Goal: Task Accomplishment & Management: Use online tool/utility

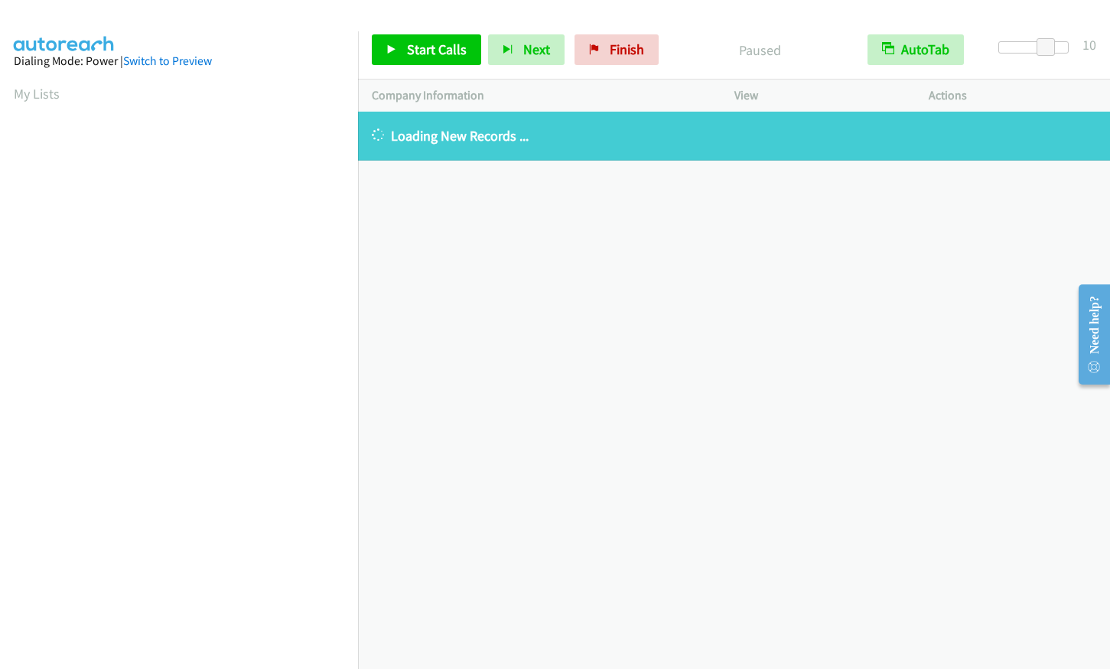
scroll to position [156, 0]
drag, startPoint x: 597, startPoint y: 59, endPoint x: 613, endPoint y: 57, distance: 16.1
click at [597, 59] on link "Finish" at bounding box center [616, 49] width 84 height 31
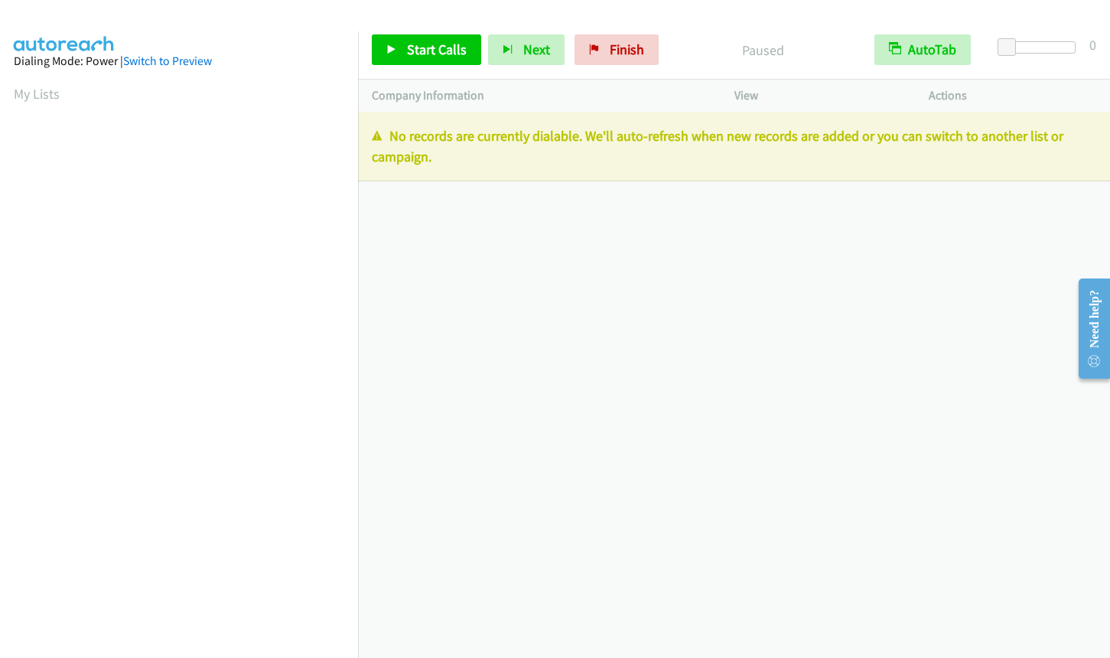
click at [1041, 42] on div at bounding box center [1040, 47] width 70 height 12
click at [1049, 42] on span at bounding box center [1043, 47] width 18 height 18
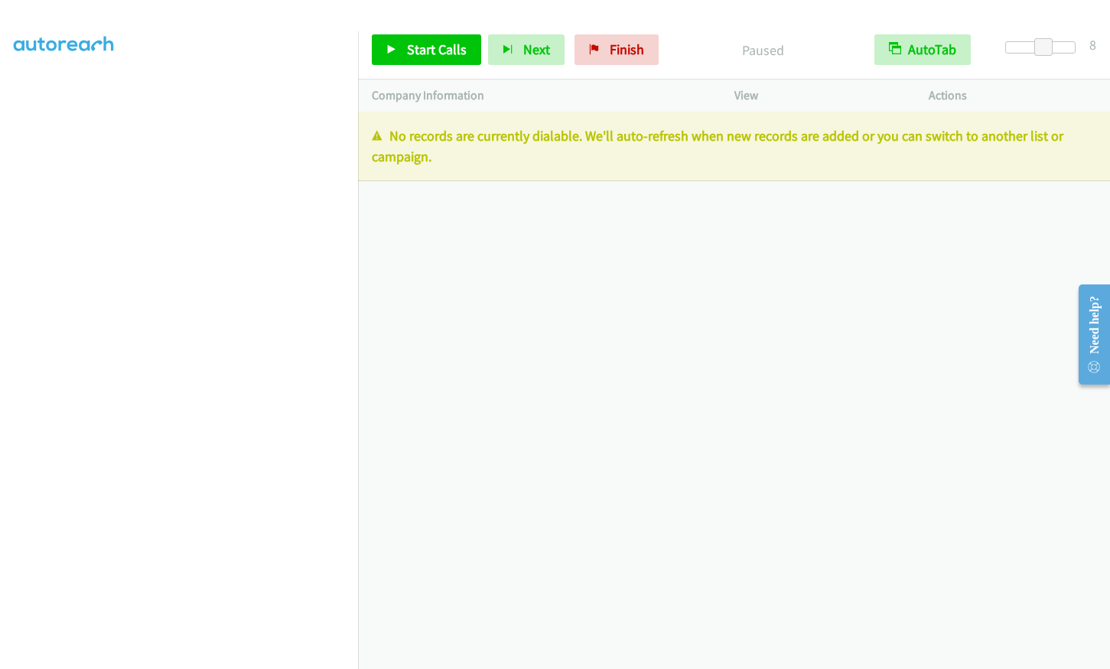
scroll to position [188, 0]
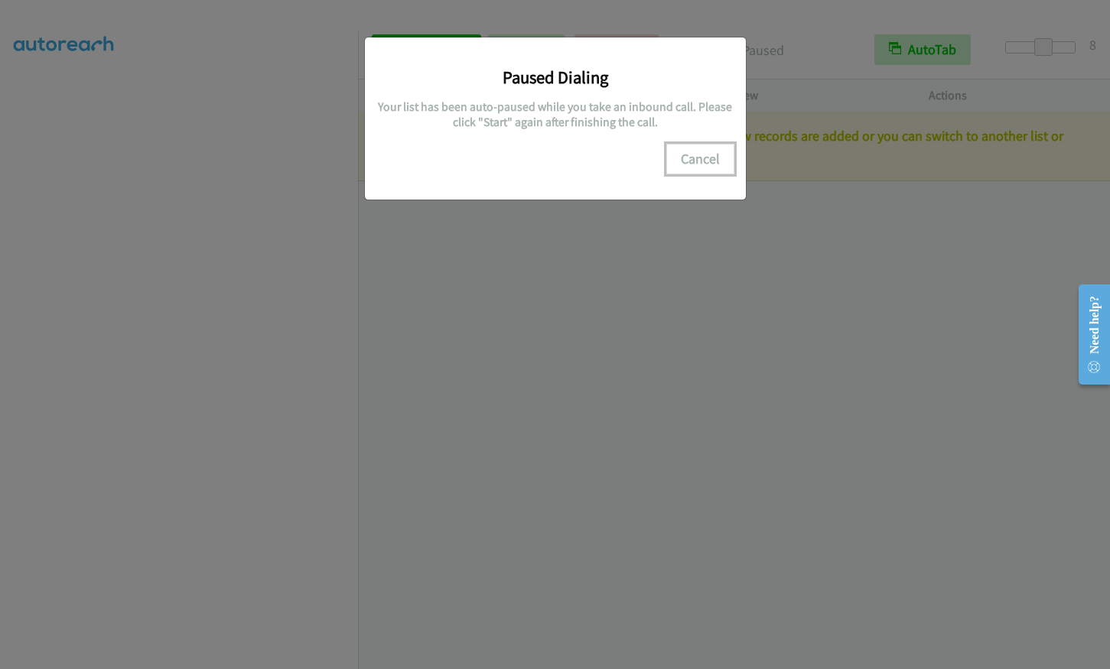
click at [704, 153] on button "Cancel" at bounding box center [700, 159] width 68 height 31
click at [706, 158] on button "Cancel" at bounding box center [700, 159] width 68 height 31
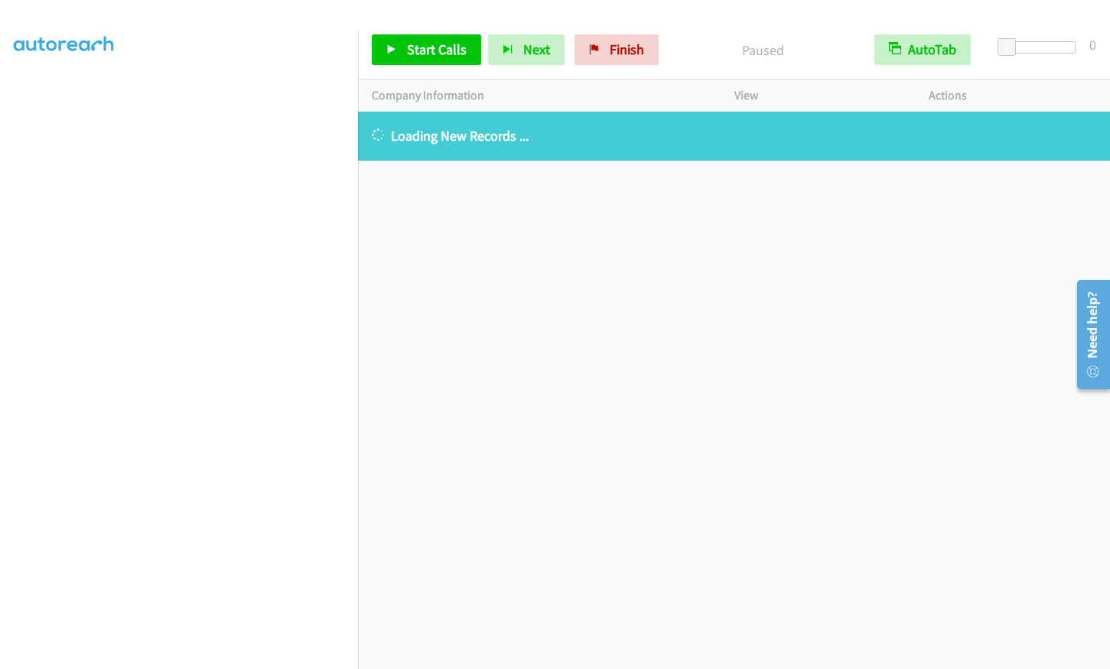
scroll to position [188, 0]
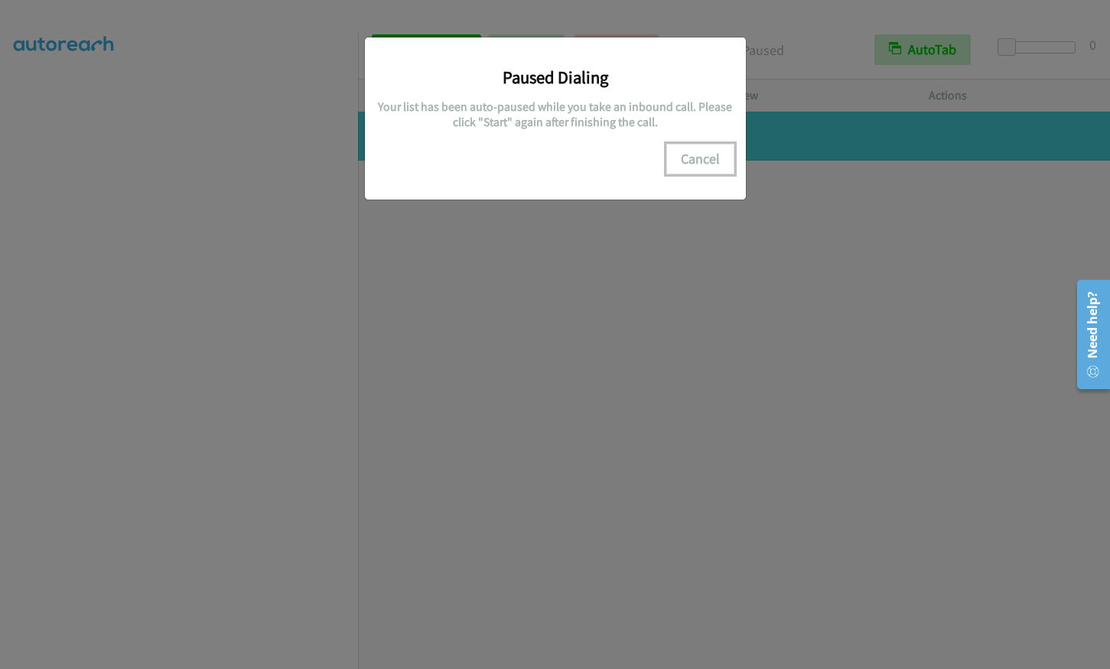
click at [719, 155] on button "Cancel" at bounding box center [700, 159] width 68 height 31
click at [697, 154] on button "Cancel" at bounding box center [700, 159] width 68 height 31
click at [693, 162] on button "Cancel" at bounding box center [700, 159] width 68 height 31
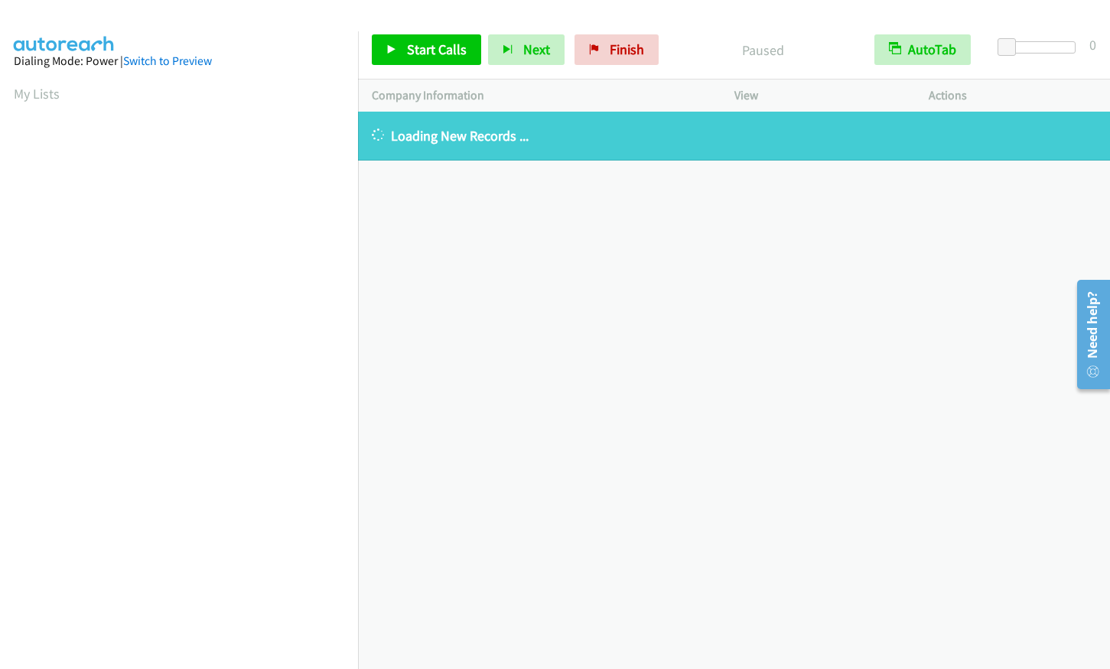
scroll to position [189, 0]
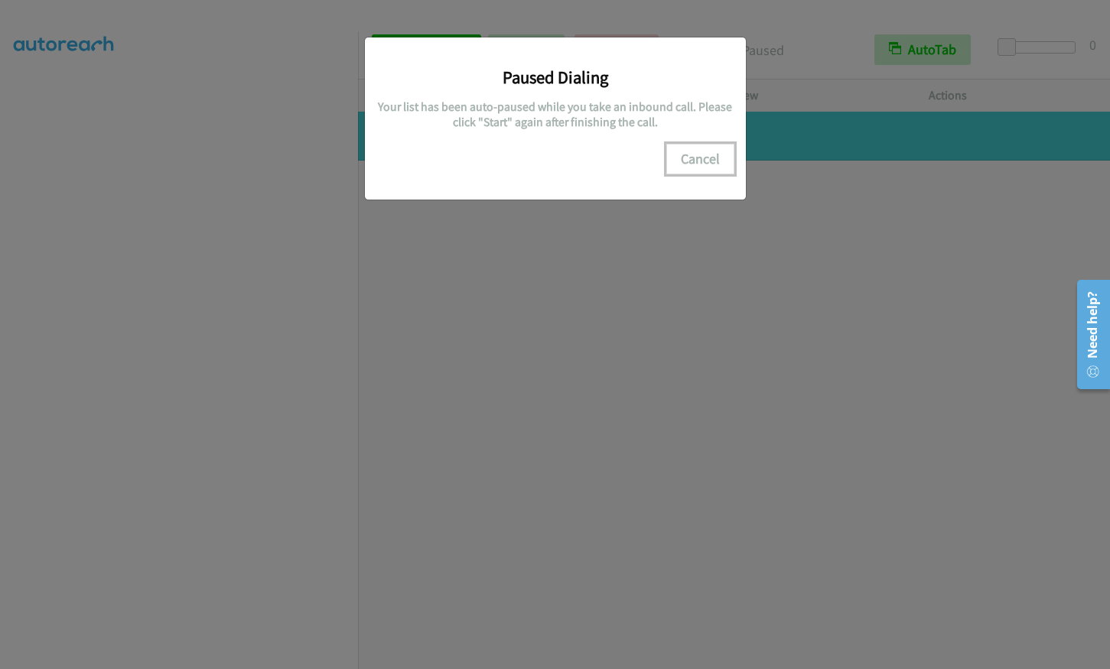
click at [710, 155] on button "Cancel" at bounding box center [700, 159] width 68 height 31
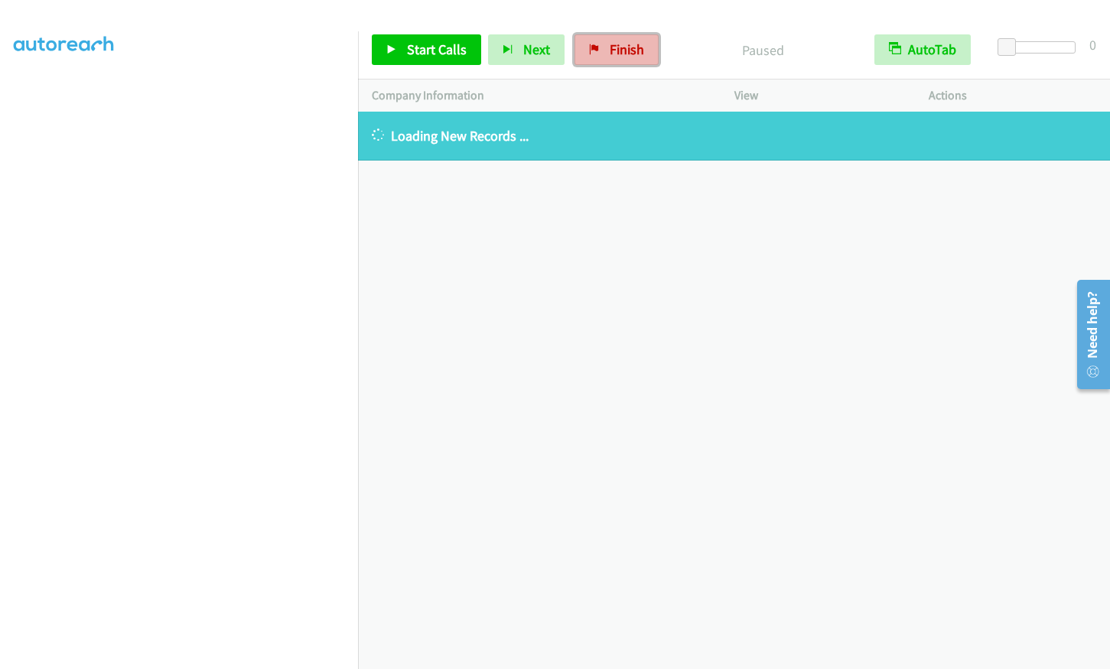
drag, startPoint x: 637, startPoint y: 45, endPoint x: 633, endPoint y: 56, distance: 11.6
click at [637, 45] on span "Finish" at bounding box center [627, 50] width 34 height 18
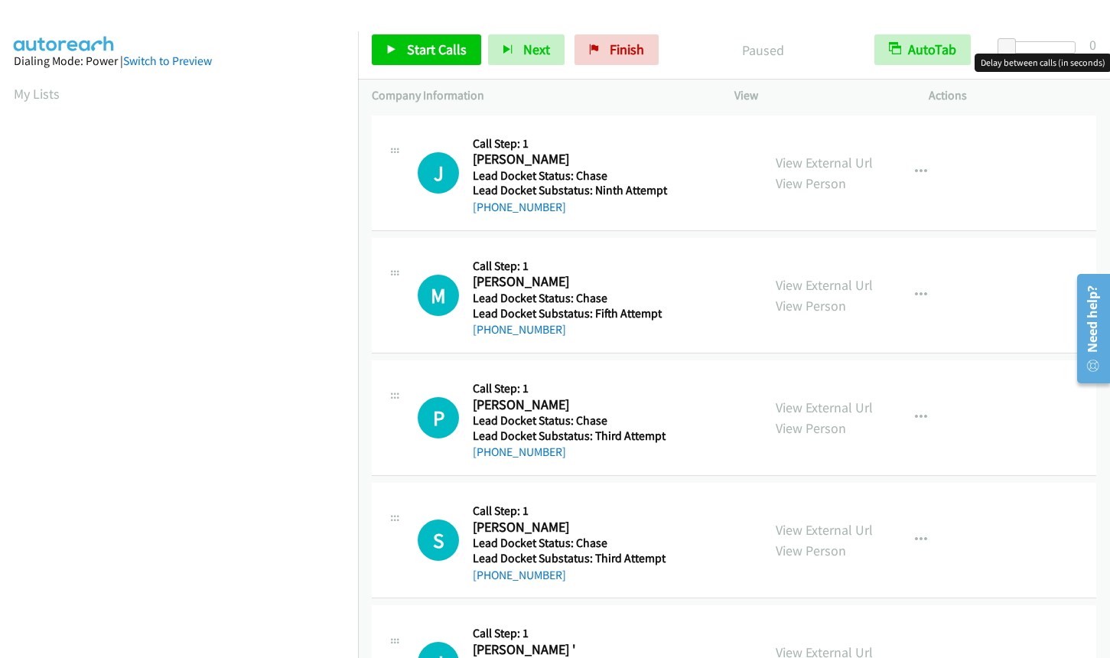
click at [1045, 47] on div at bounding box center [1040, 47] width 70 height 12
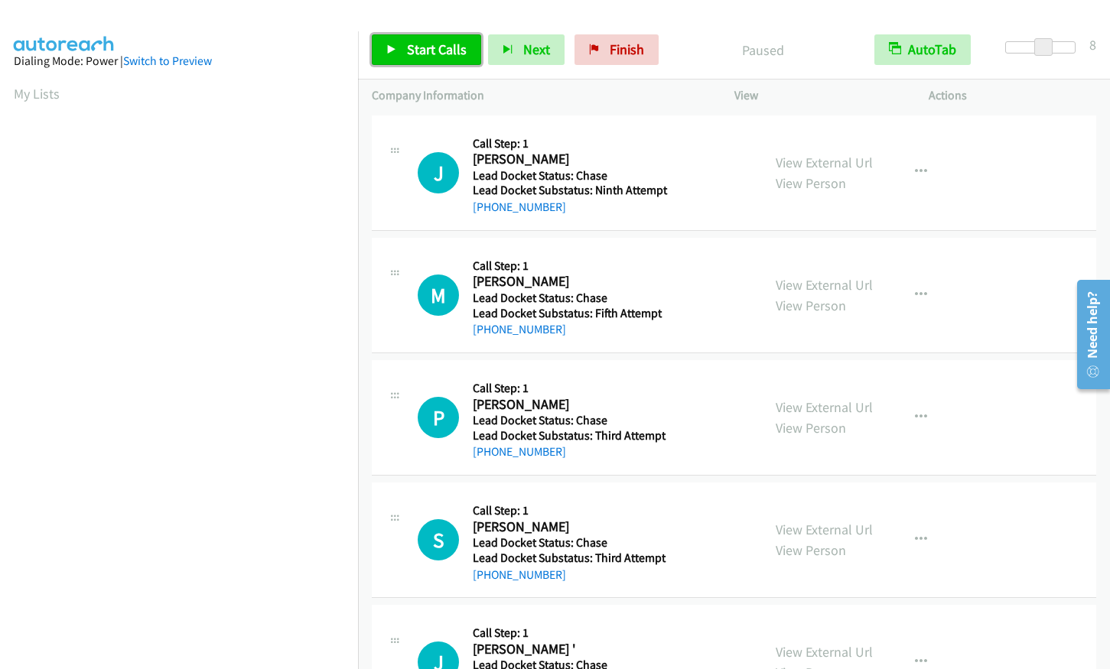
click at [404, 56] on link "Start Calls" at bounding box center [426, 49] width 109 height 31
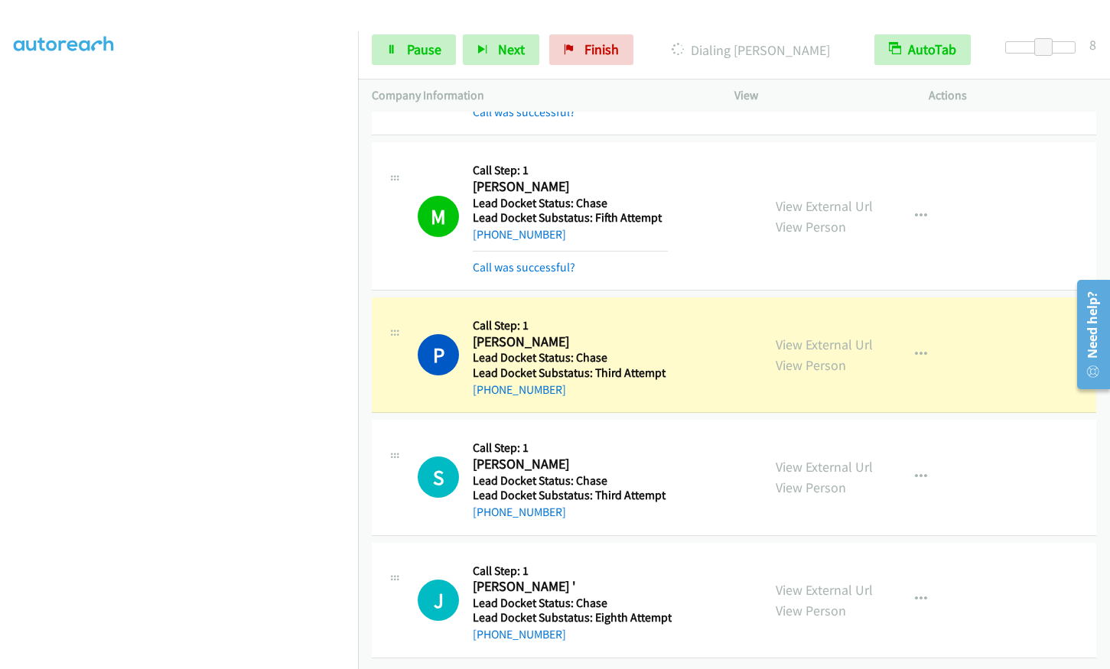
scroll to position [139, 0]
click at [412, 54] on span "Pause" at bounding box center [424, 50] width 34 height 18
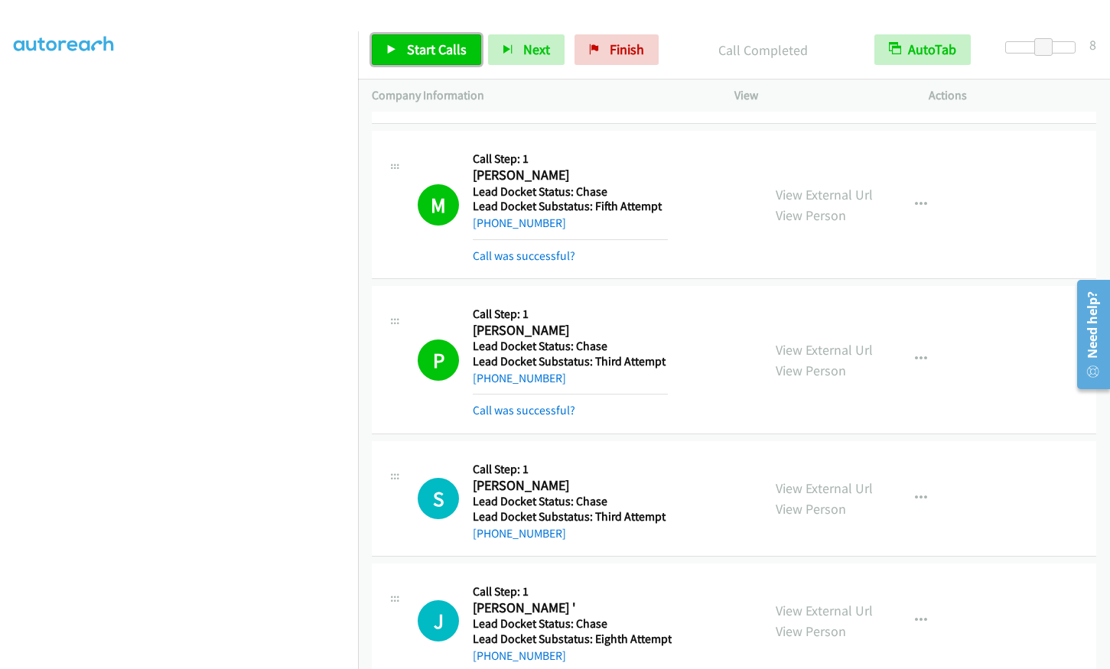
click at [424, 44] on span "Start Calls" at bounding box center [437, 50] width 60 height 18
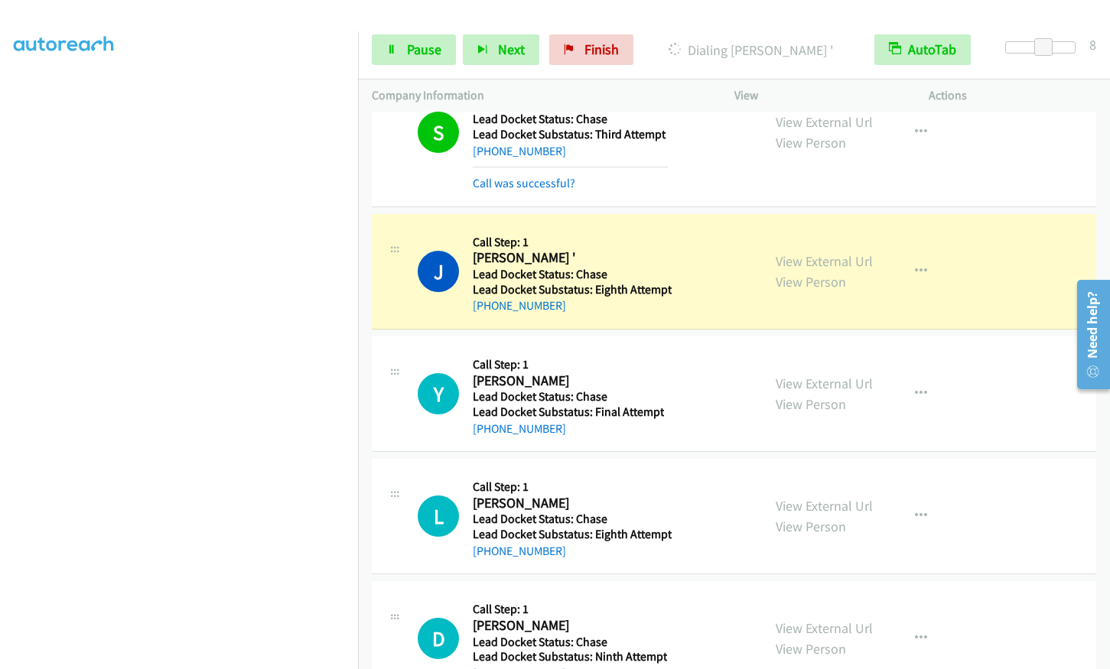
scroll to position [188, 0]
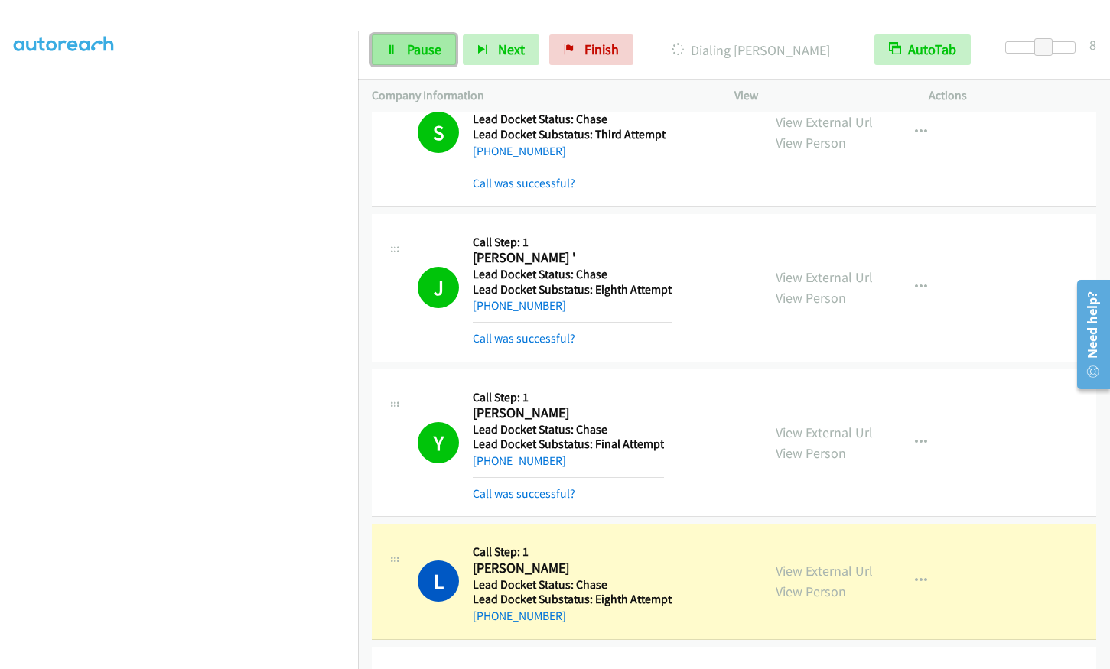
click at [425, 47] on span "Pause" at bounding box center [424, 50] width 34 height 18
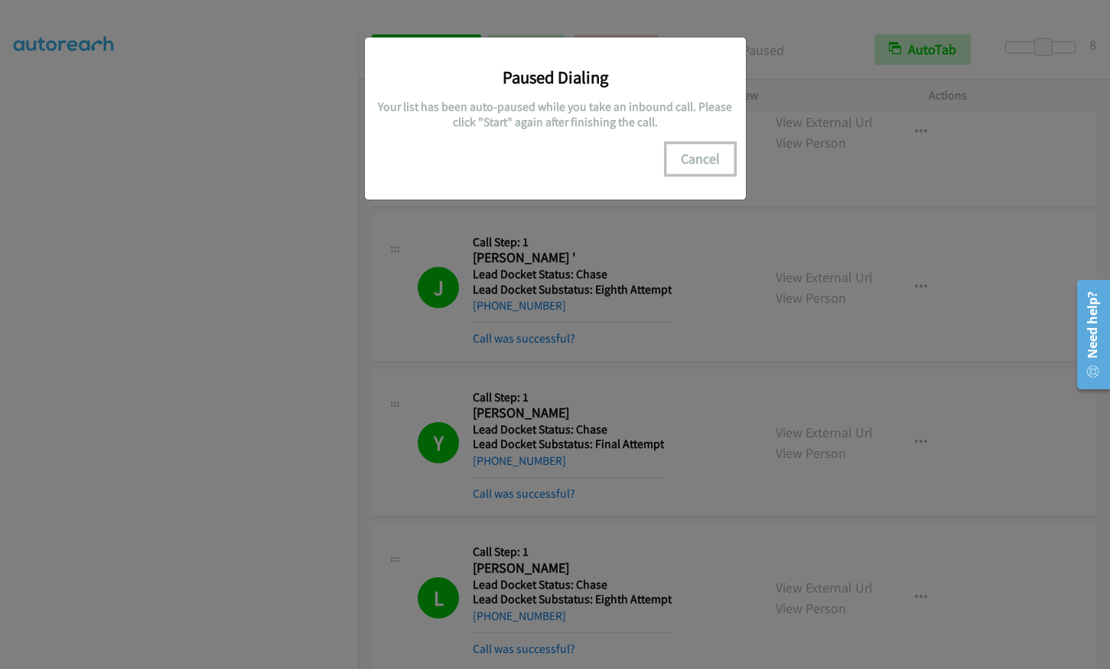
click at [688, 161] on button "Cancel" at bounding box center [700, 159] width 68 height 31
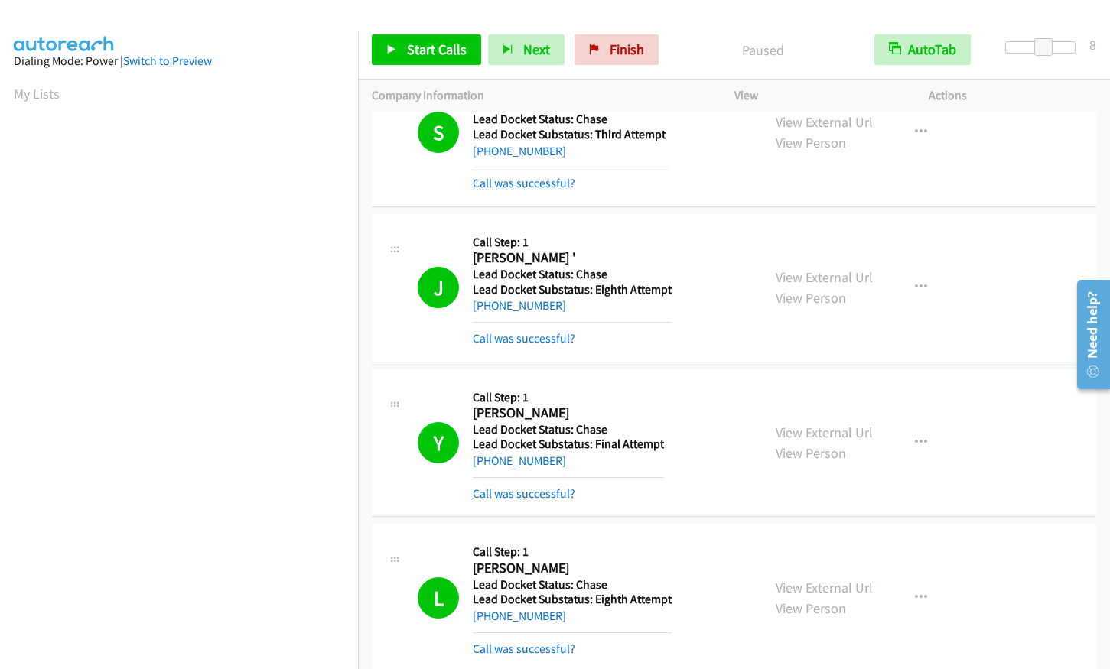
scroll to position [189, 0]
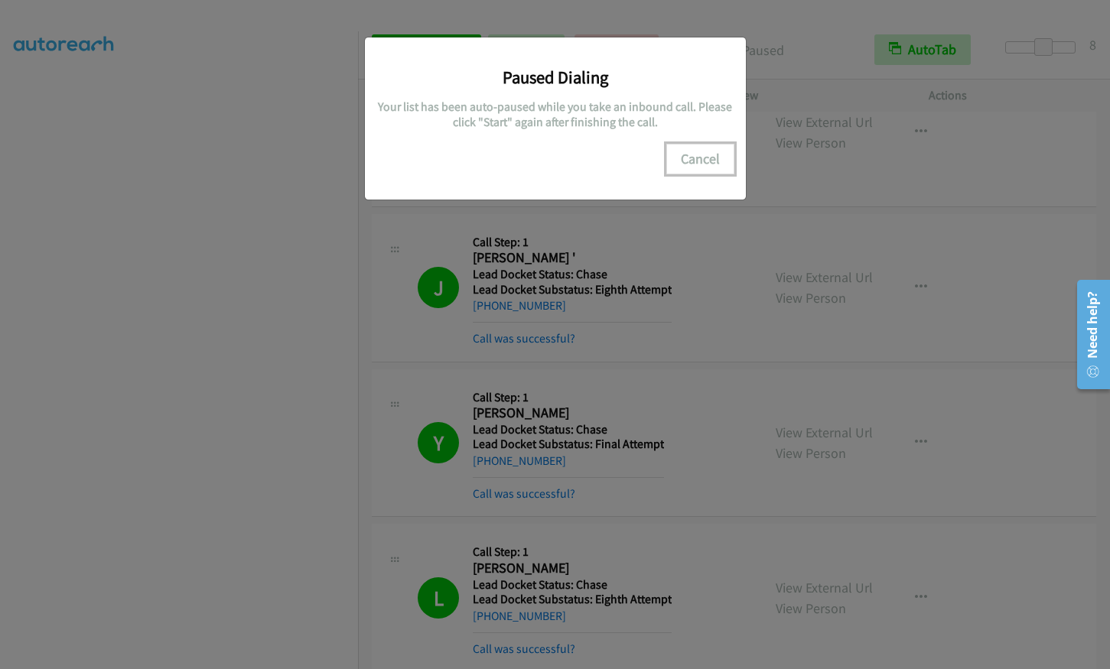
click at [704, 168] on button "Cancel" at bounding box center [700, 159] width 68 height 31
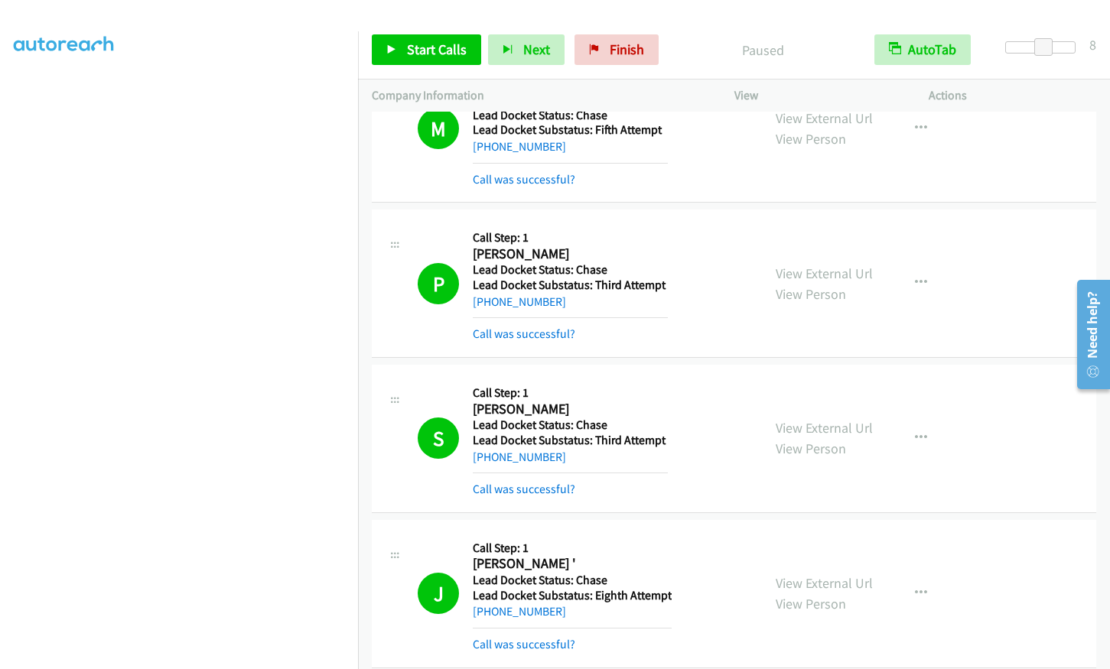
scroll to position [445, 0]
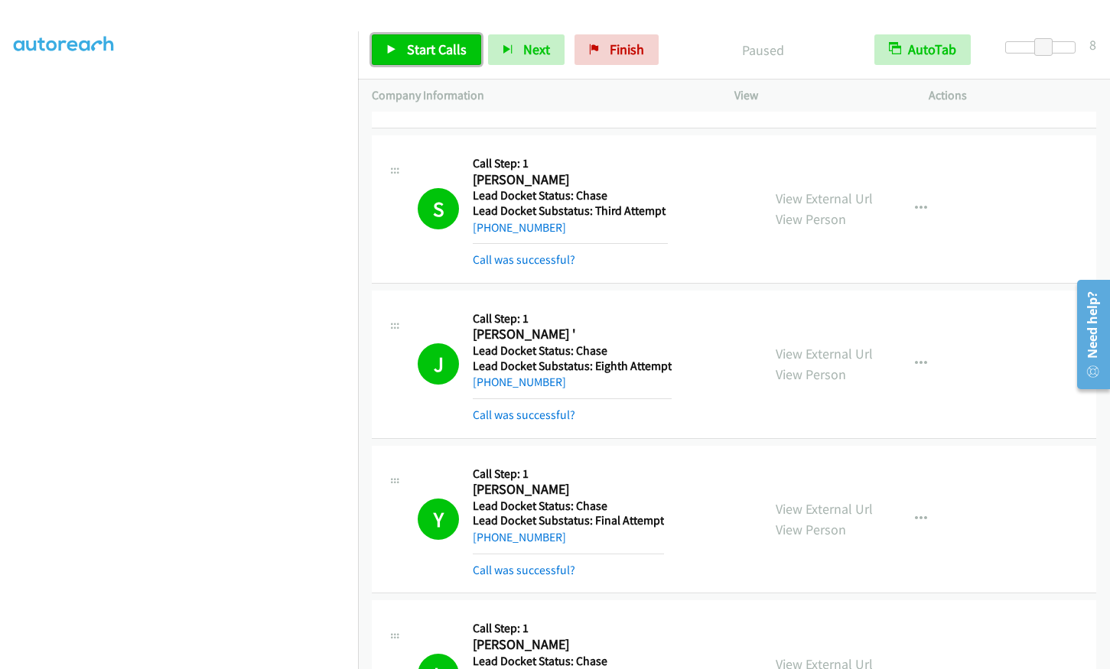
click at [441, 49] on span "Start Calls" at bounding box center [437, 50] width 60 height 18
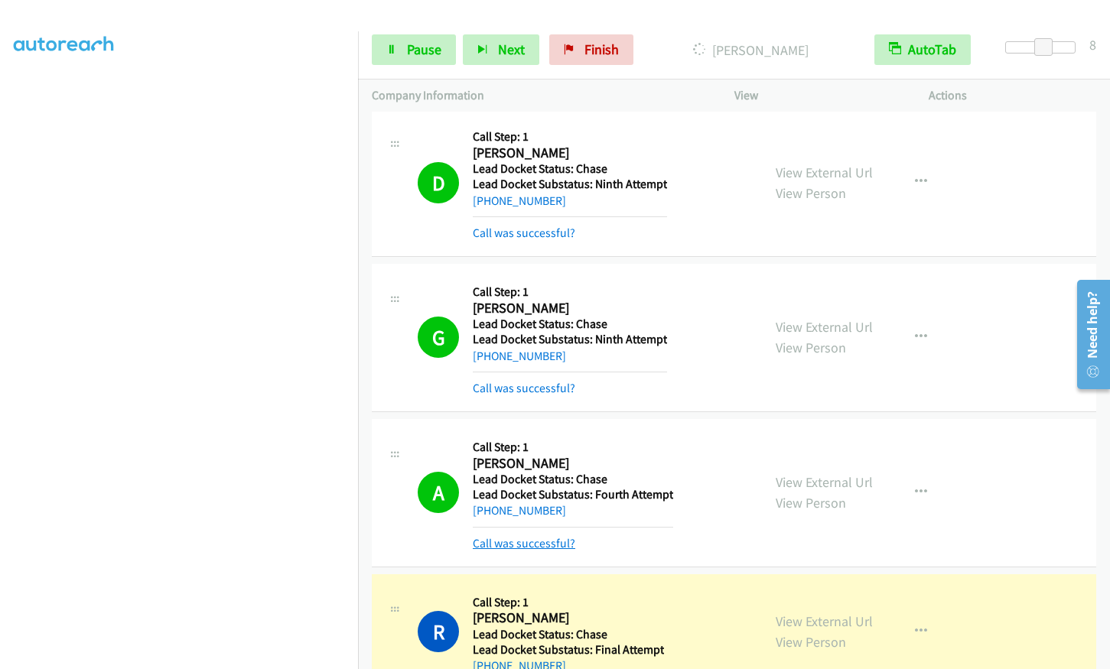
scroll to position [1286, 0]
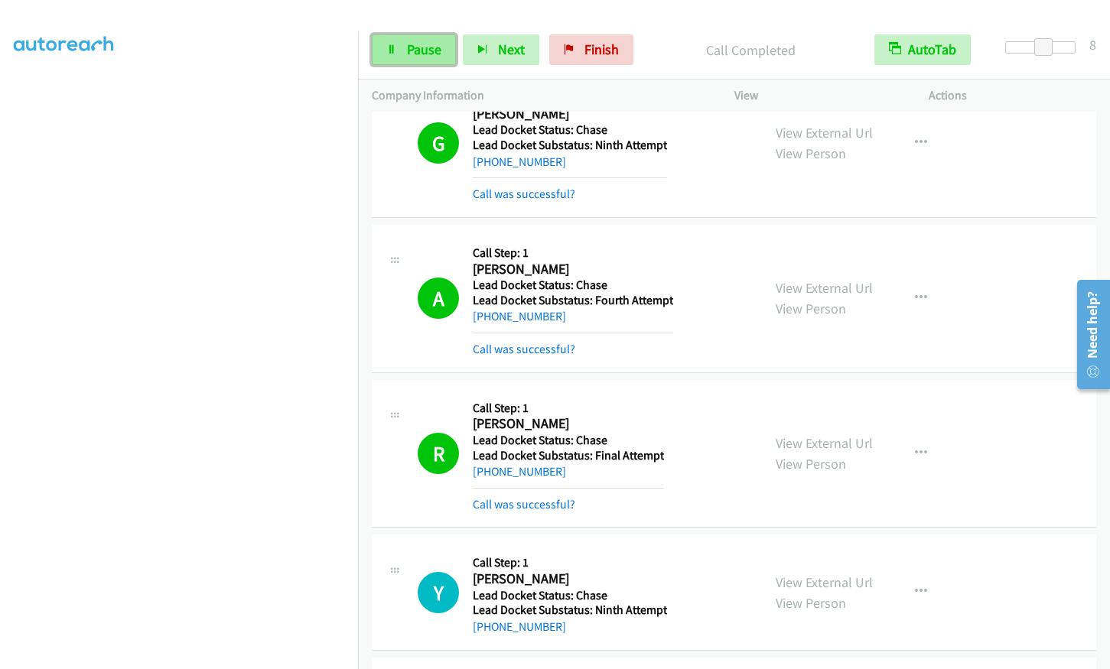
click at [425, 54] on span "Pause" at bounding box center [424, 50] width 34 height 18
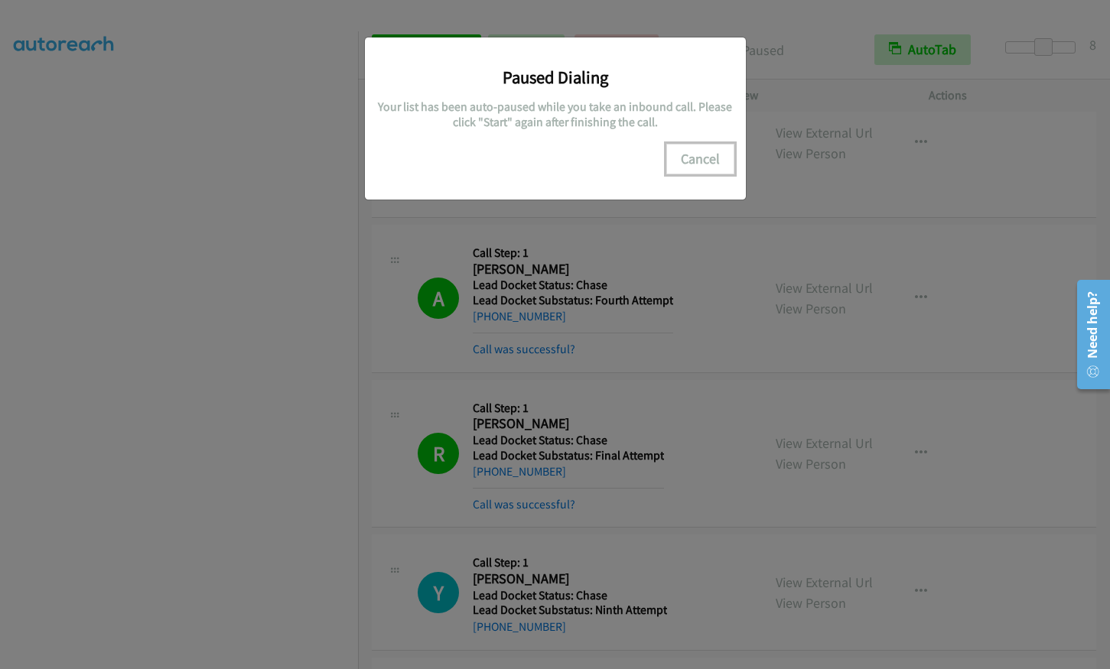
click at [699, 155] on button "Cancel" at bounding box center [700, 159] width 68 height 31
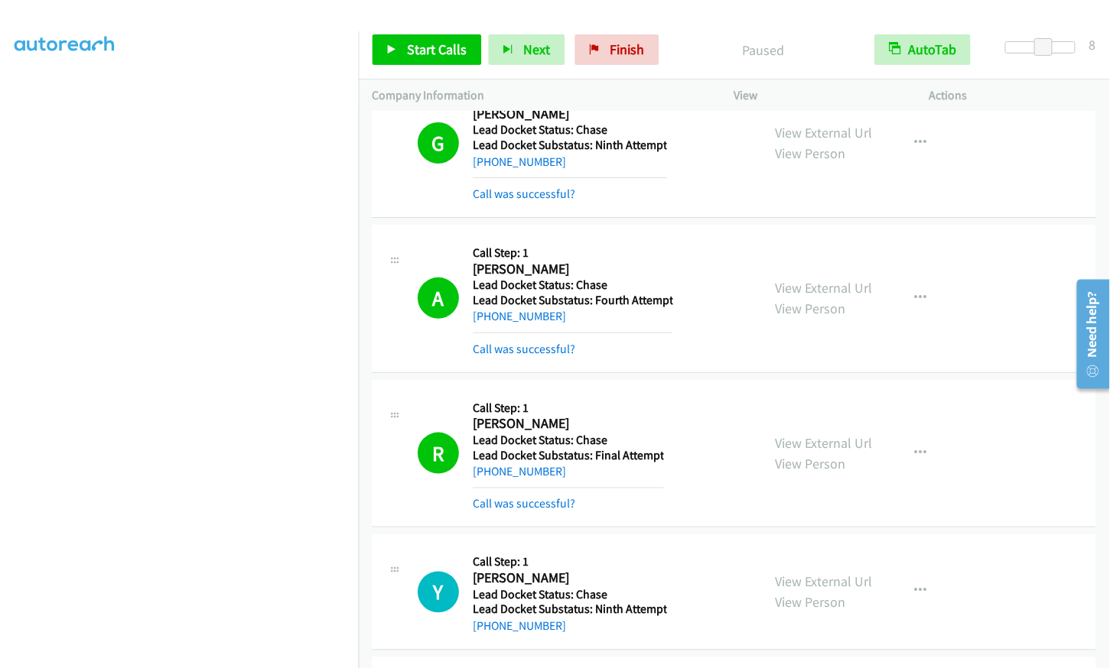
scroll to position [0, 0]
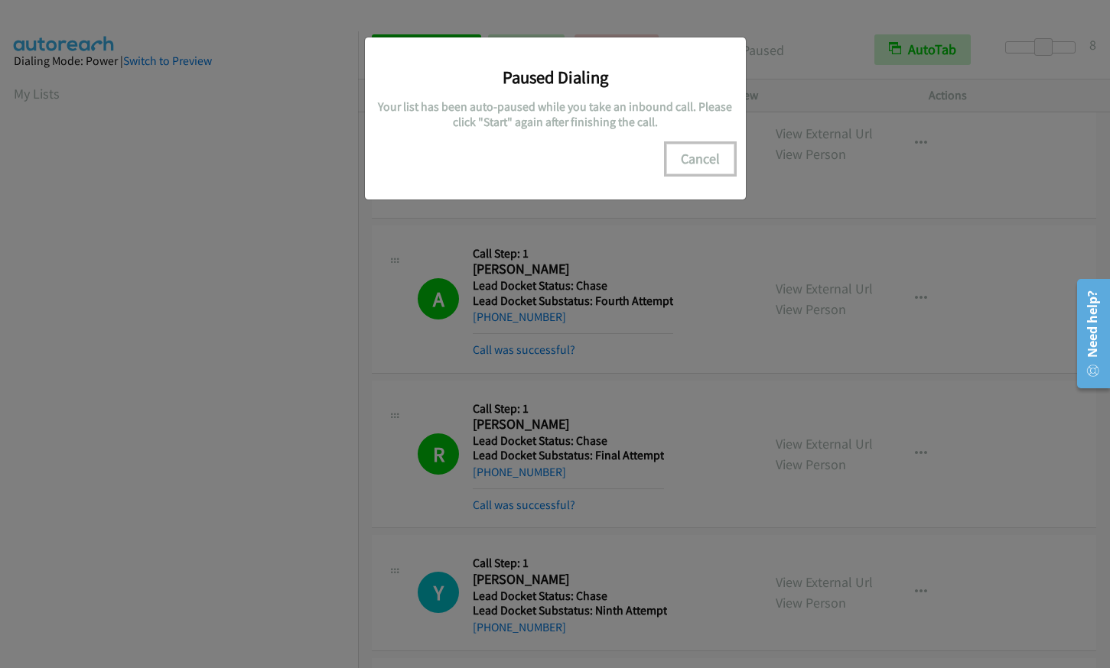
click at [699, 152] on button "Cancel" at bounding box center [700, 159] width 68 height 31
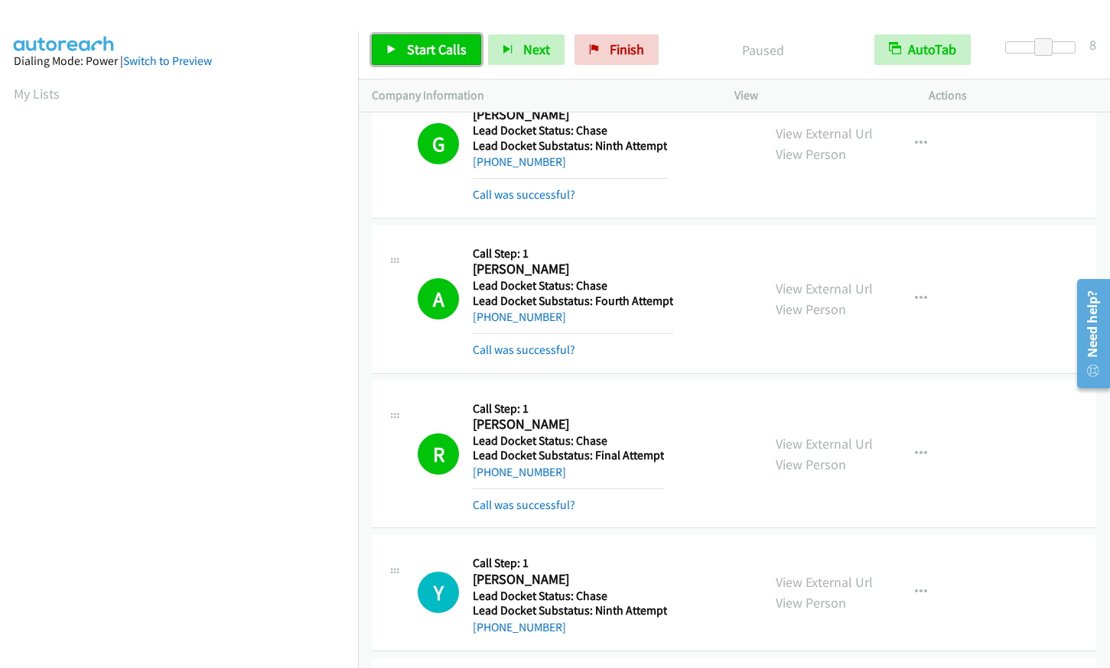
click at [437, 47] on span "Start Calls" at bounding box center [437, 50] width 60 height 18
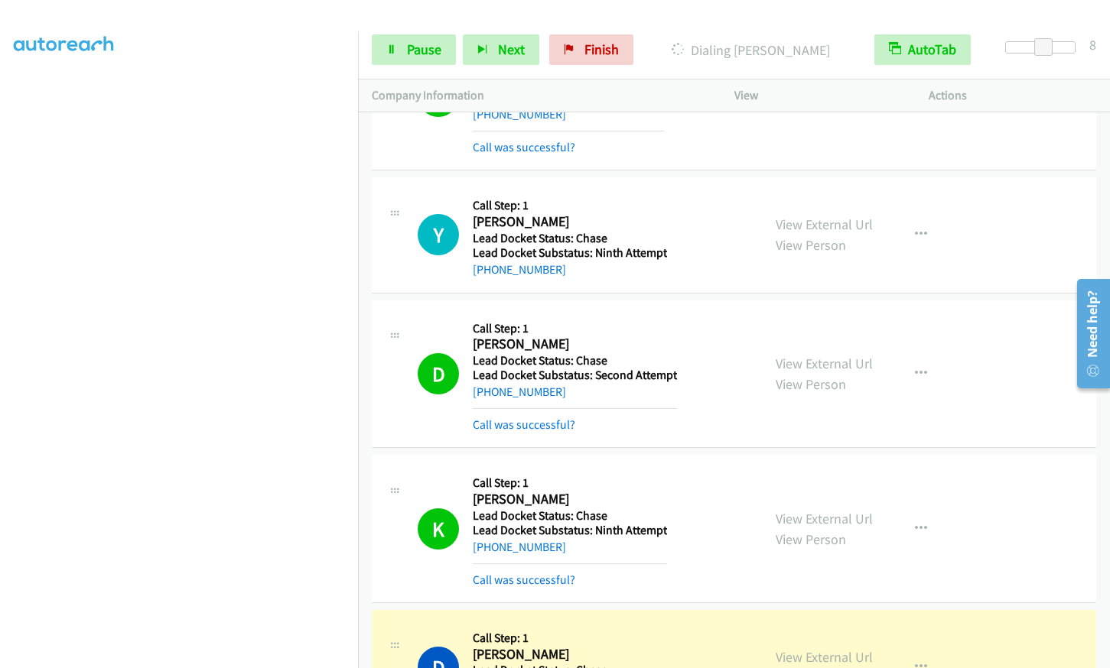
scroll to position [1919, 0]
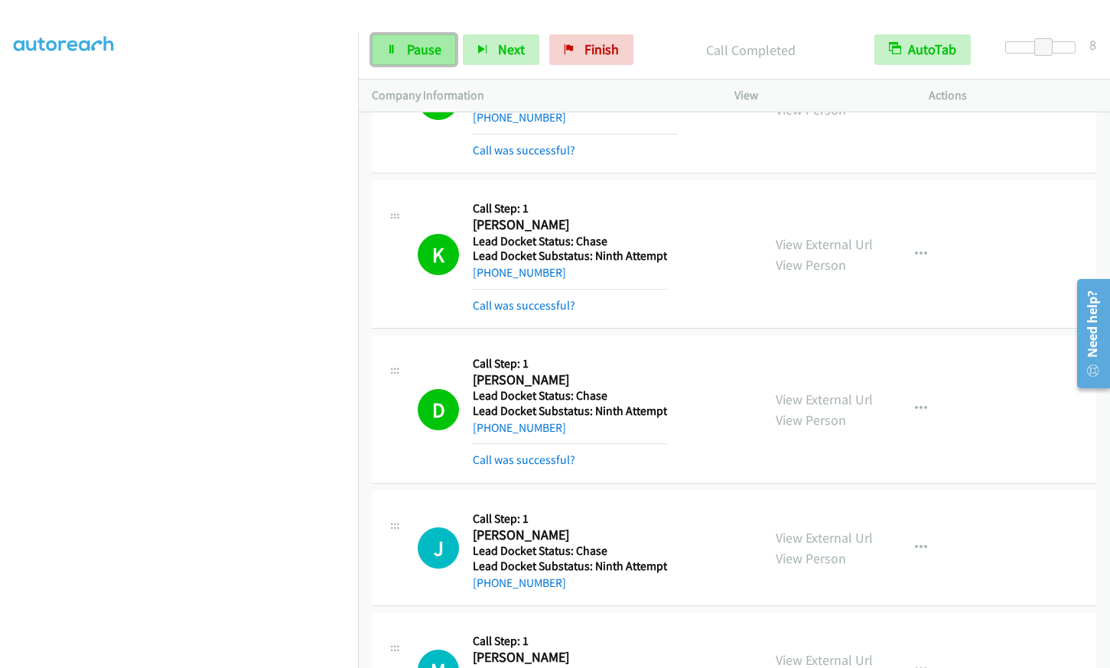
click at [413, 59] on link "Pause" at bounding box center [414, 49] width 84 height 31
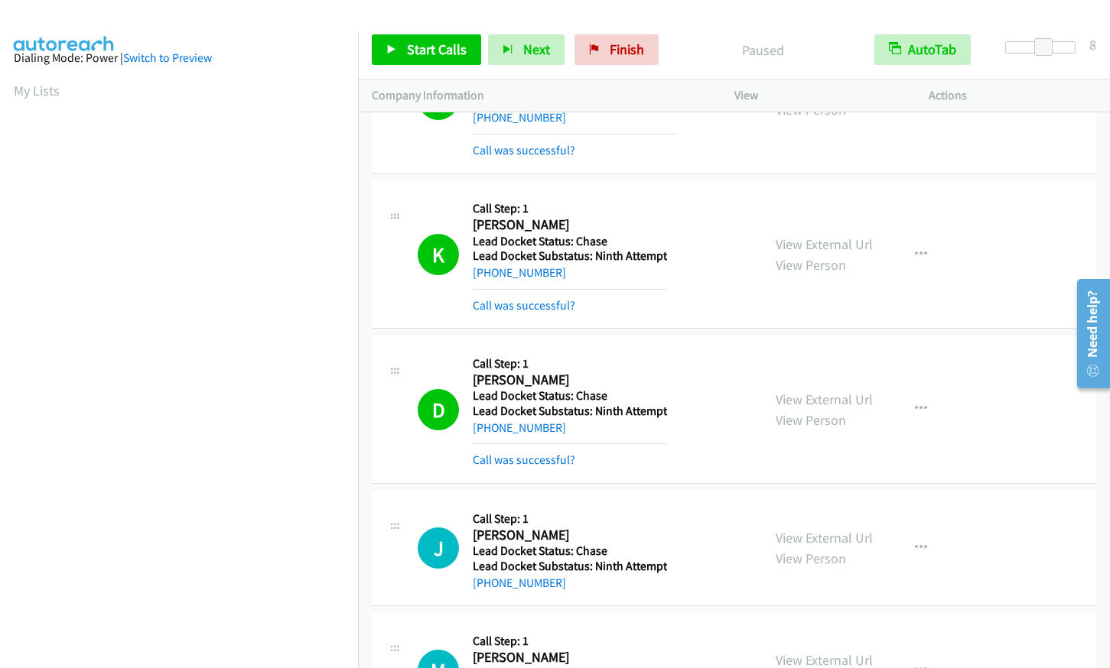
scroll to position [0, 0]
click at [424, 51] on span "Start Calls" at bounding box center [437, 50] width 60 height 18
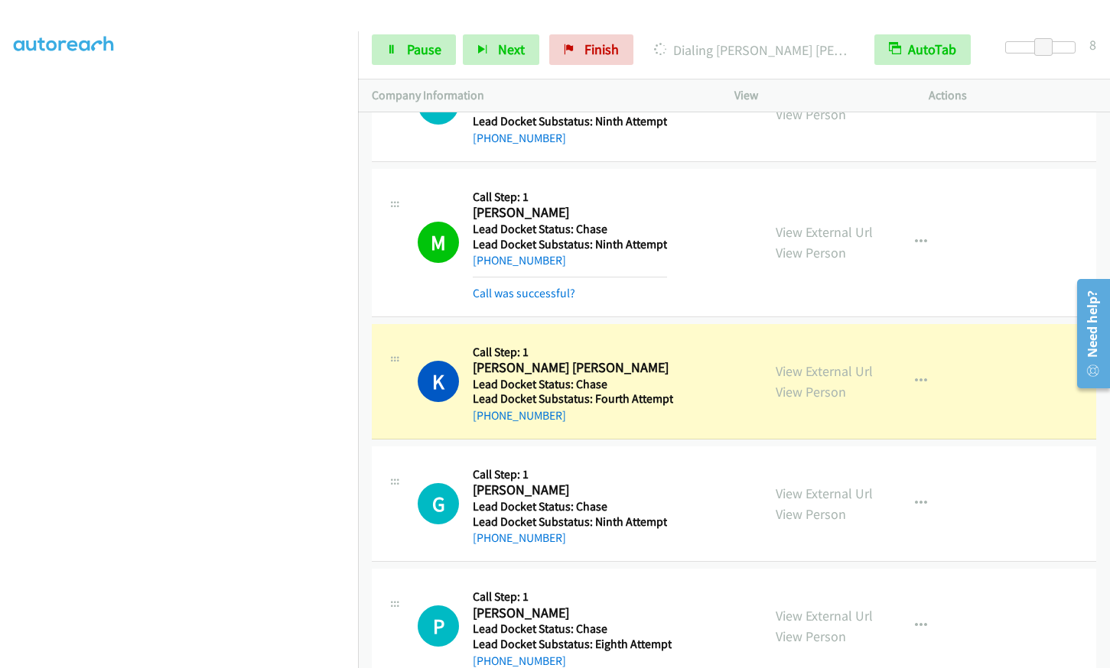
scroll to position [2402, 0]
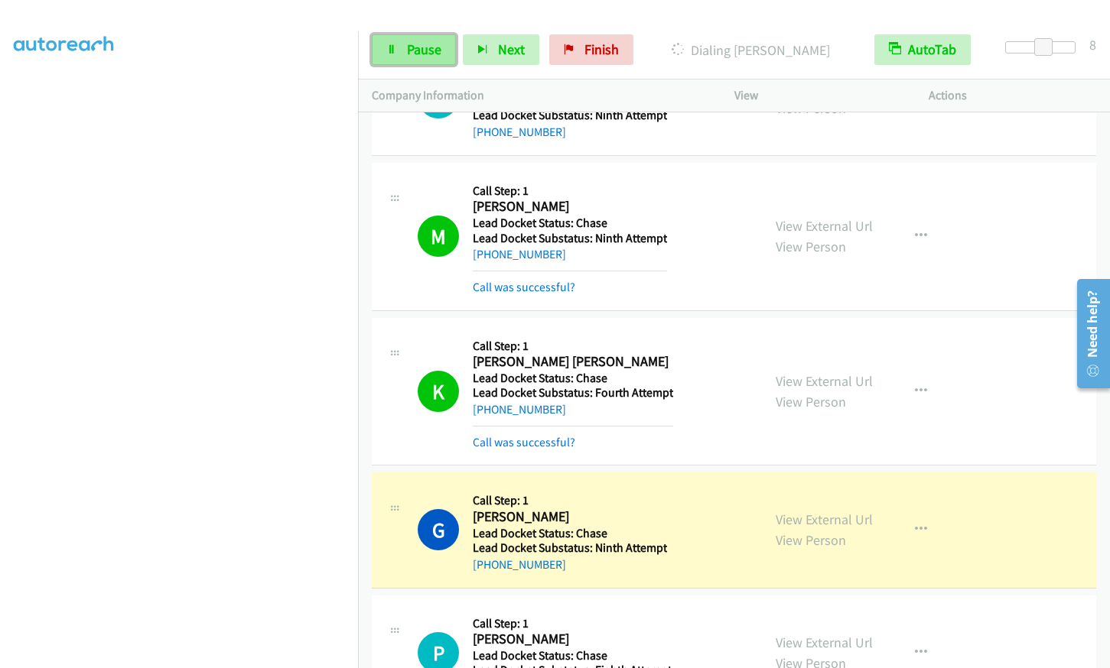
click at [395, 47] on icon at bounding box center [391, 50] width 11 height 11
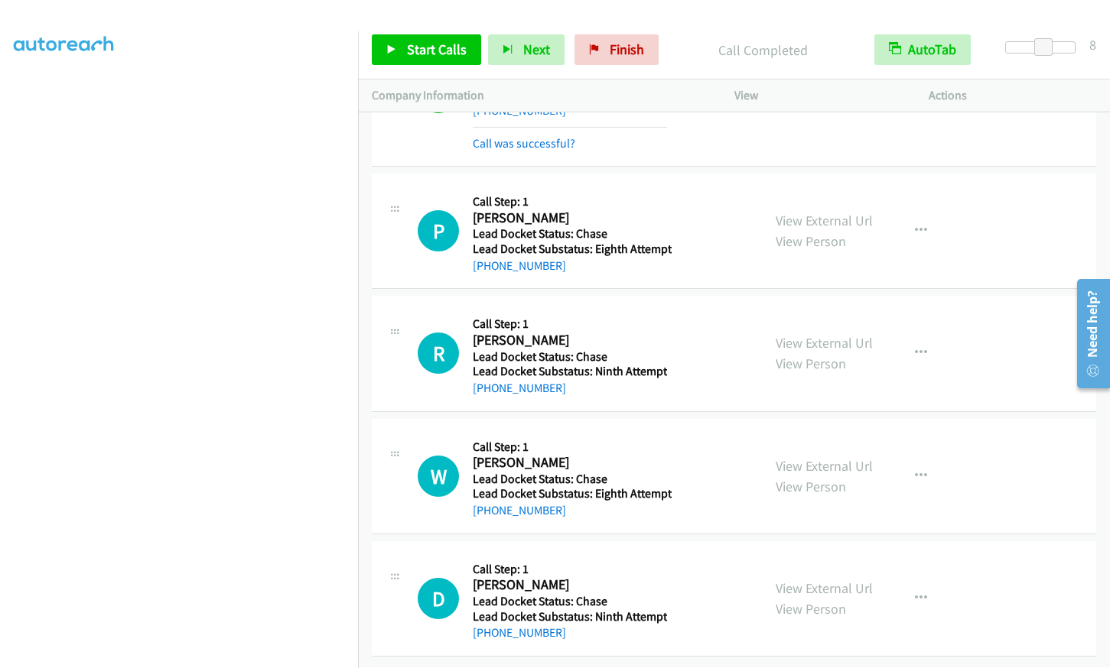
scroll to position [0, 0]
click at [449, 43] on span "Start Calls" at bounding box center [437, 50] width 60 height 18
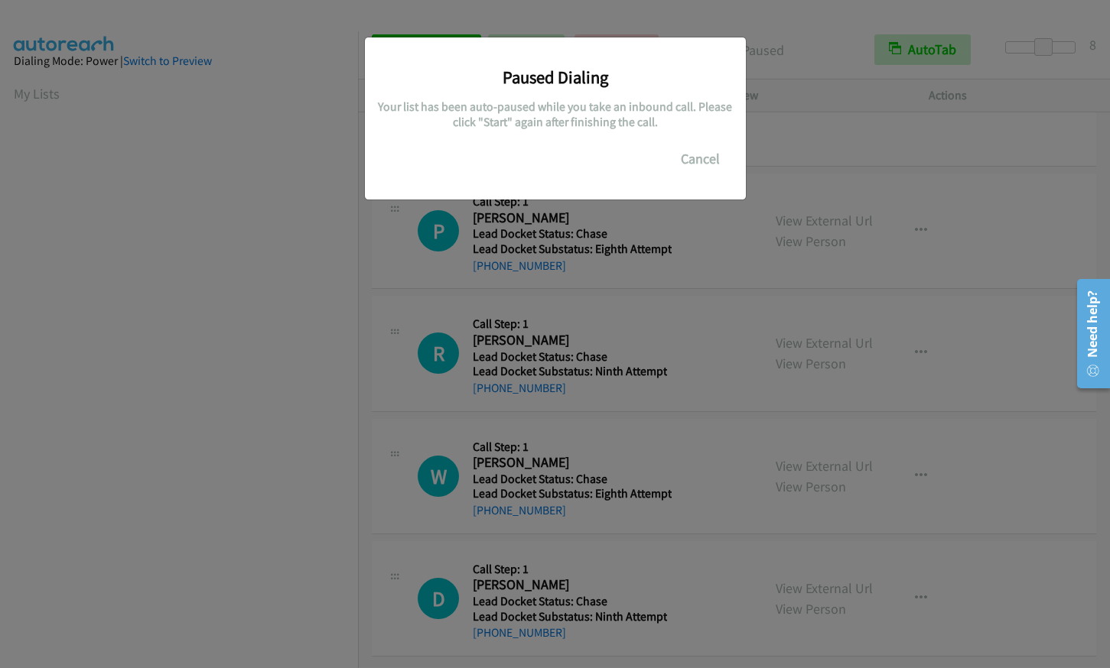
scroll to position [190, 0]
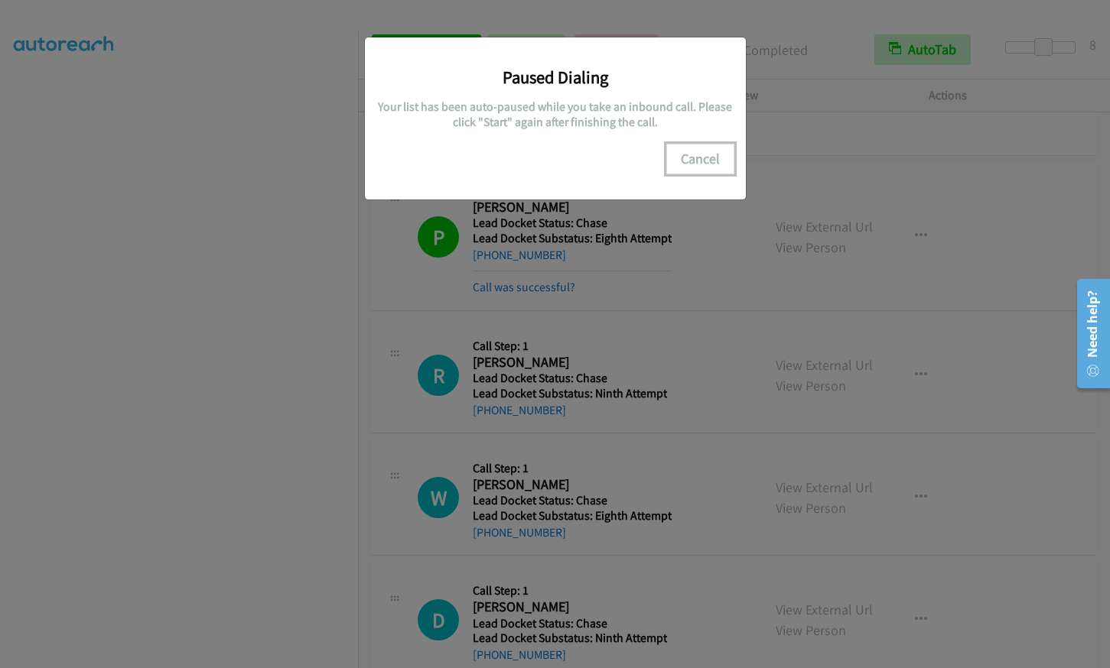
click at [698, 154] on button "Cancel" at bounding box center [700, 159] width 68 height 31
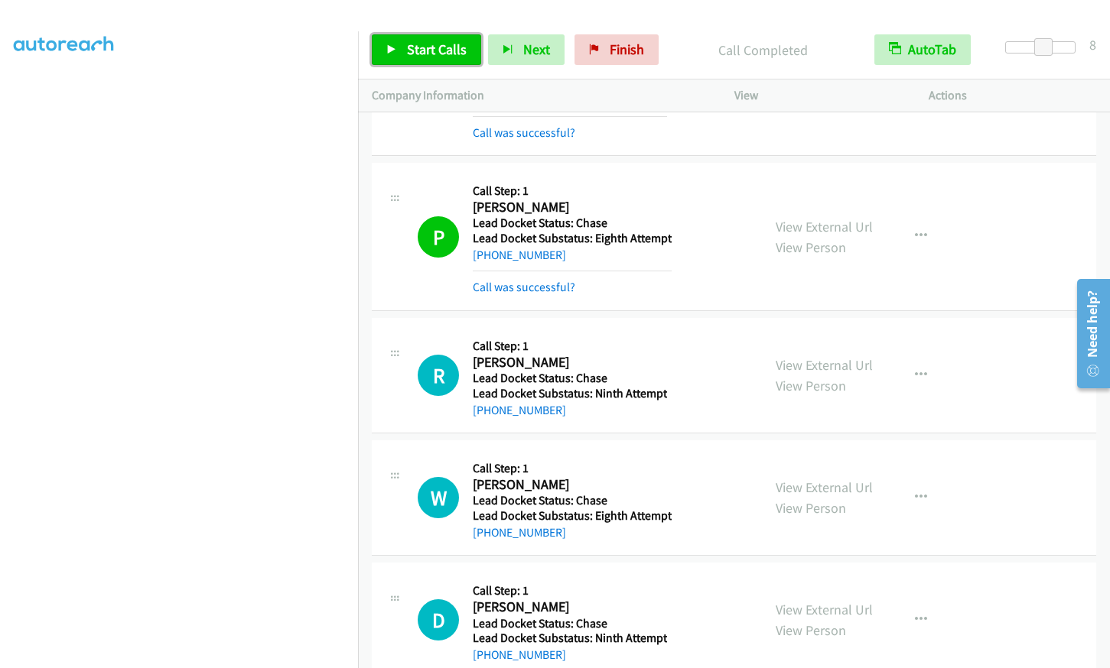
click at [438, 41] on span "Start Calls" at bounding box center [437, 50] width 60 height 18
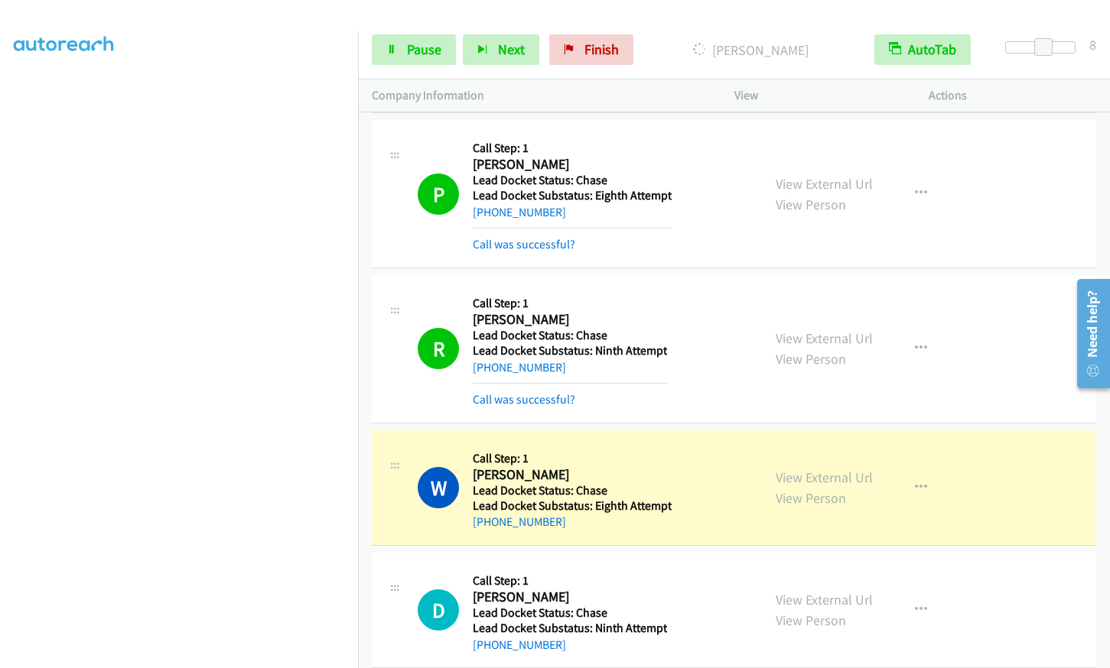
scroll to position [2933, 0]
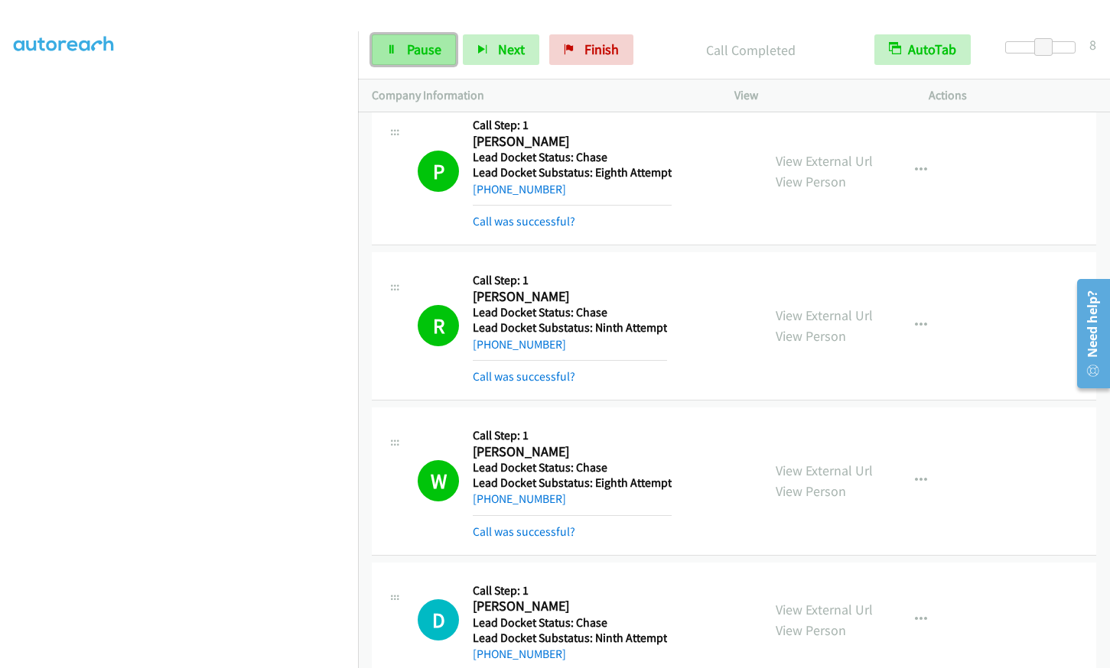
click at [419, 53] on span "Pause" at bounding box center [424, 50] width 34 height 18
click at [408, 45] on span "Start Calls" at bounding box center [437, 50] width 60 height 18
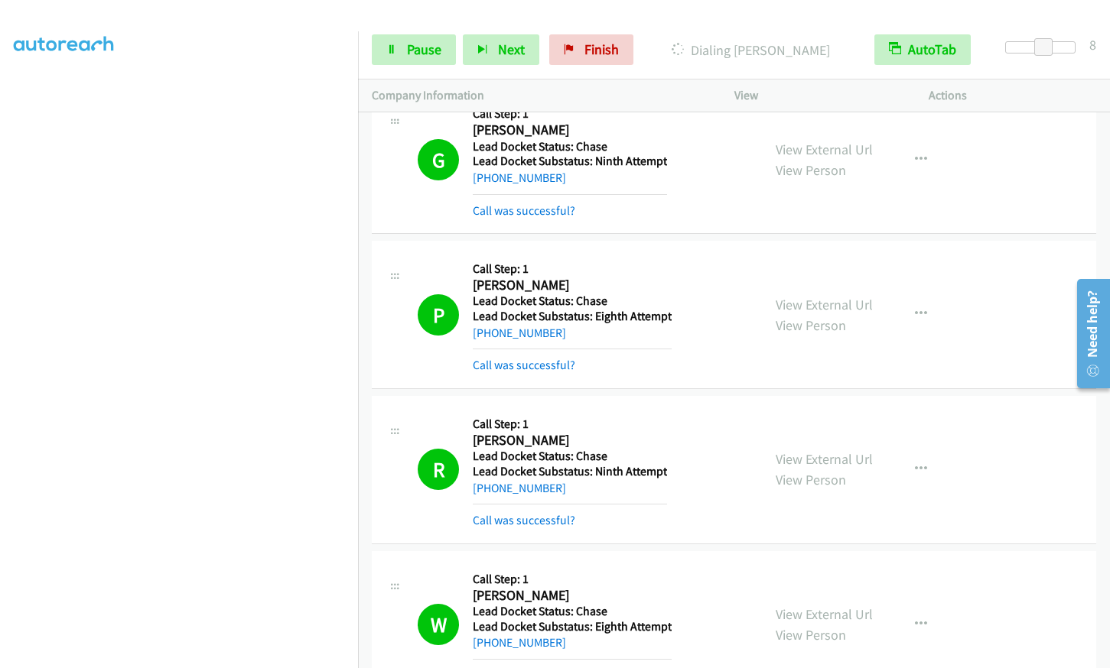
scroll to position [2551, 0]
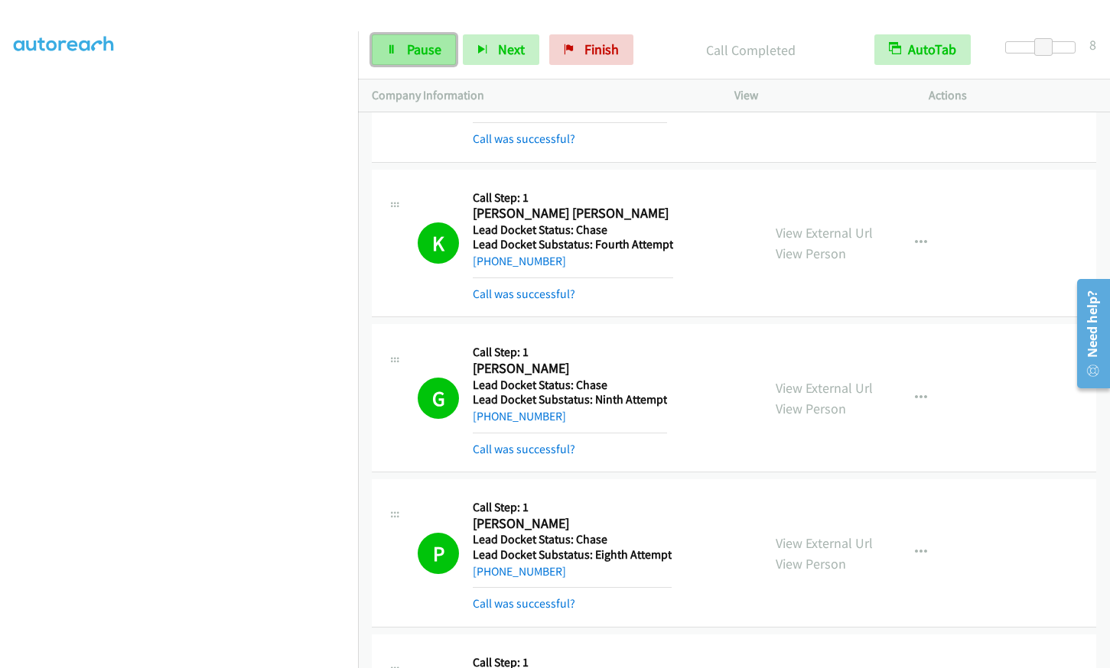
click at [400, 54] on link "Pause" at bounding box center [414, 49] width 84 height 31
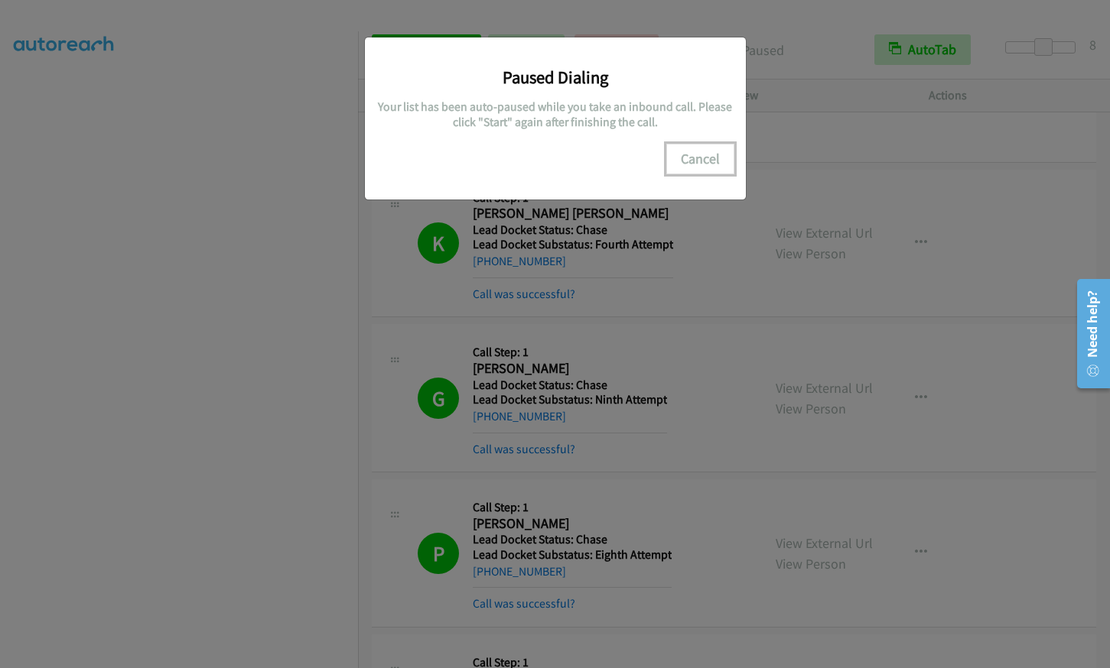
click at [726, 158] on button "Cancel" at bounding box center [700, 159] width 68 height 31
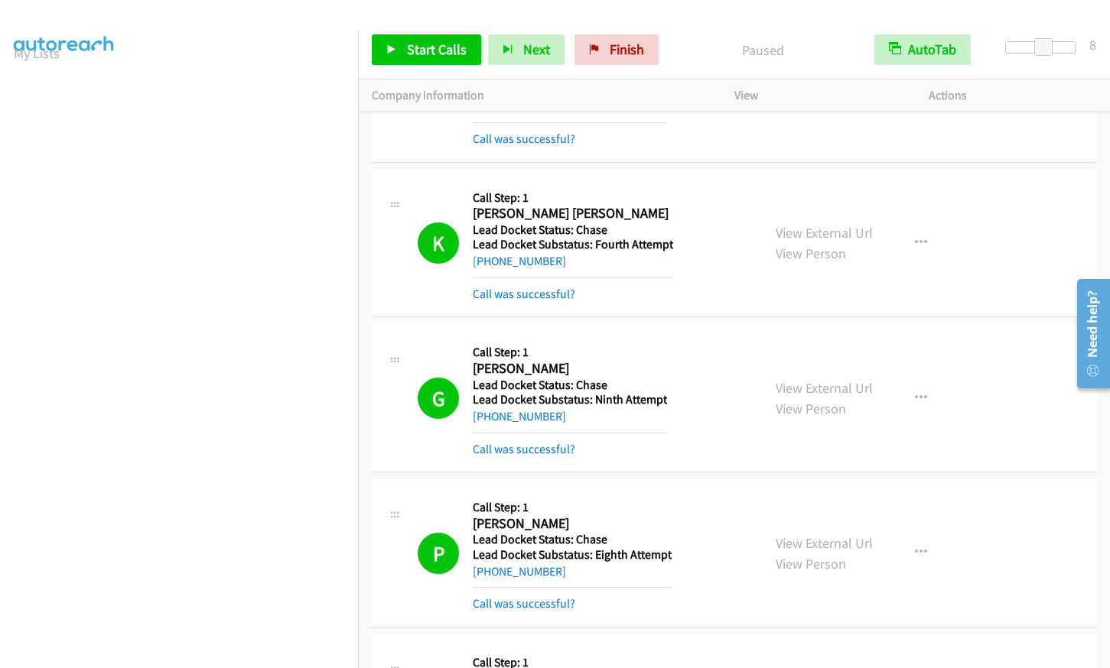
scroll to position [36, 0]
